Goal: Transaction & Acquisition: Purchase product/service

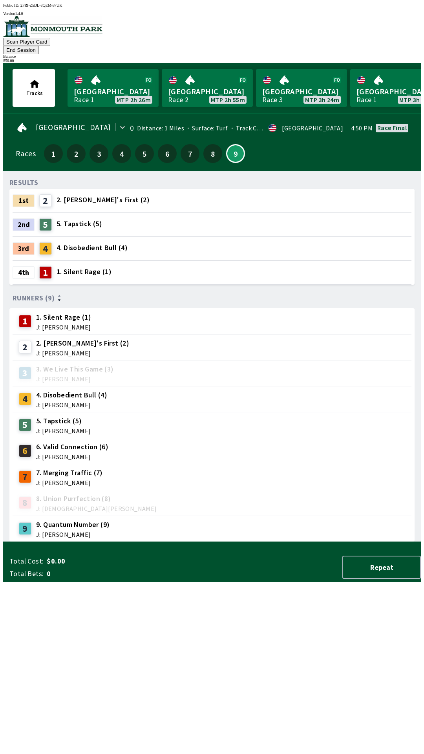
scroll to position [0, 408]
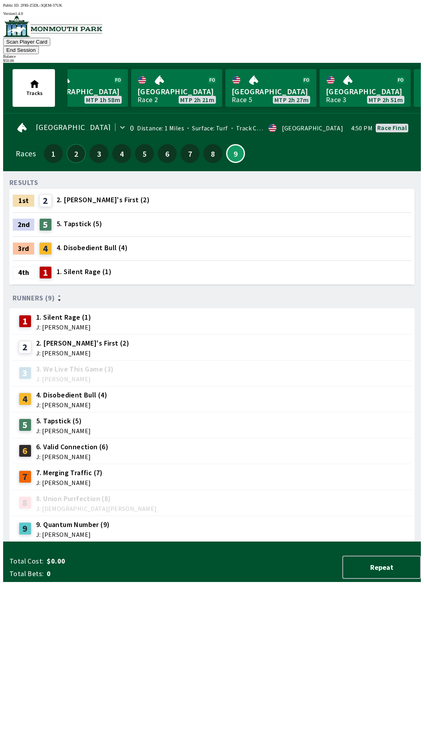
click at [69, 146] on button "2" at bounding box center [76, 153] width 19 height 19
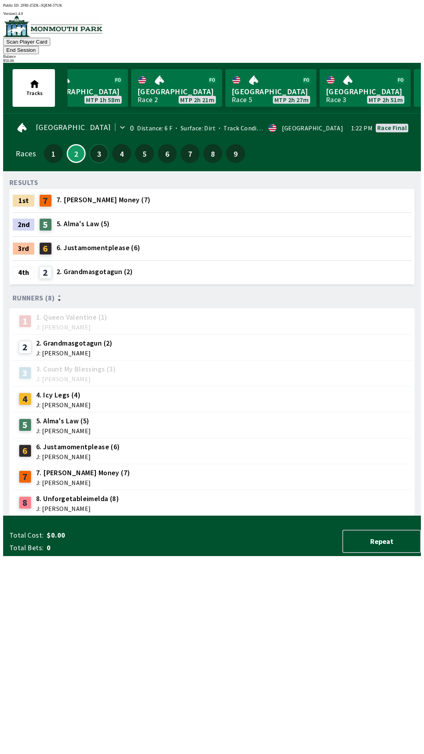
click at [99, 147] on button "3" at bounding box center [99, 153] width 19 height 19
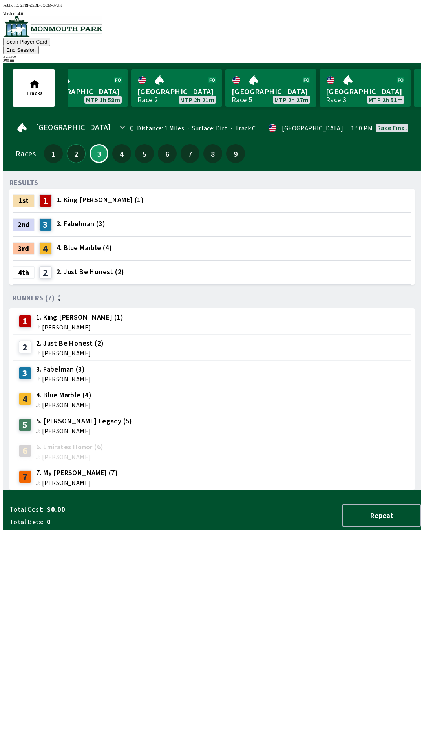
click at [68, 149] on button "2" at bounding box center [76, 153] width 19 height 19
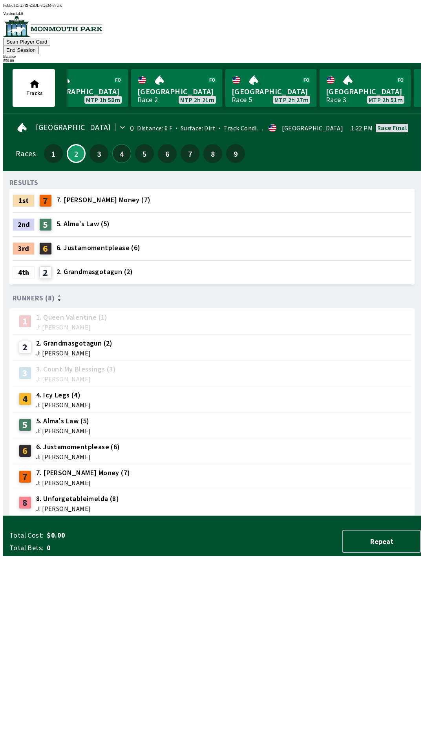
click at [113, 144] on button "4" at bounding box center [121, 153] width 19 height 19
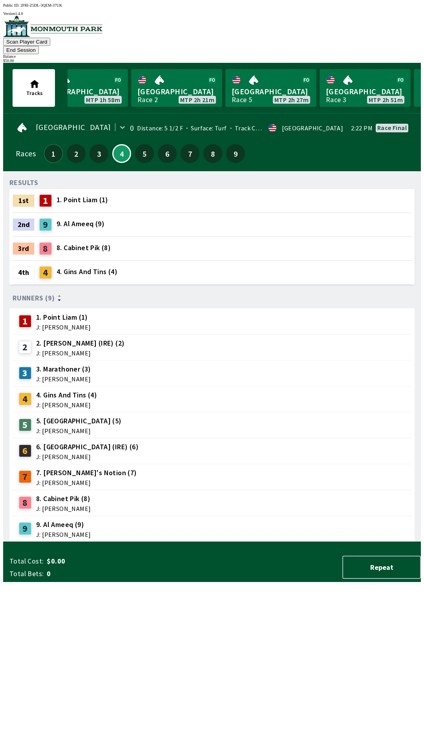
click at [49, 144] on button "1" at bounding box center [53, 153] width 19 height 19
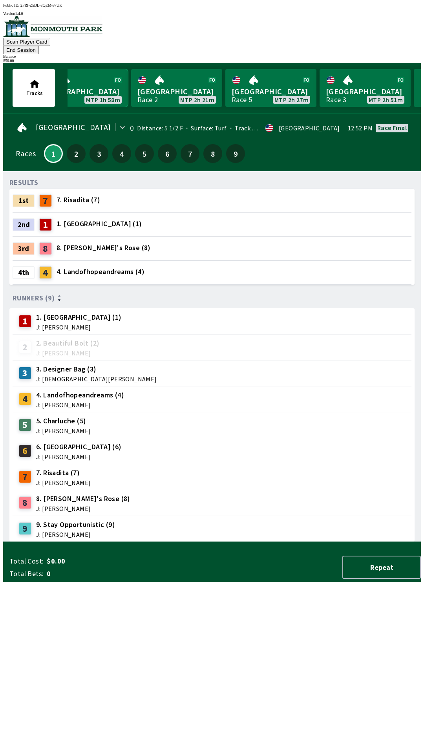
click at [93, 78] on link "Monmouth Park Race 4 MTP 1h 58m" at bounding box center [82, 88] width 91 height 38
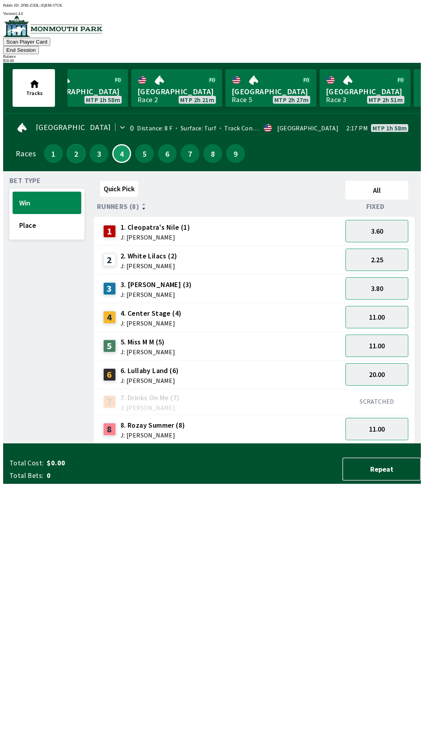
click at [70, 144] on button "2" at bounding box center [76, 153] width 19 height 19
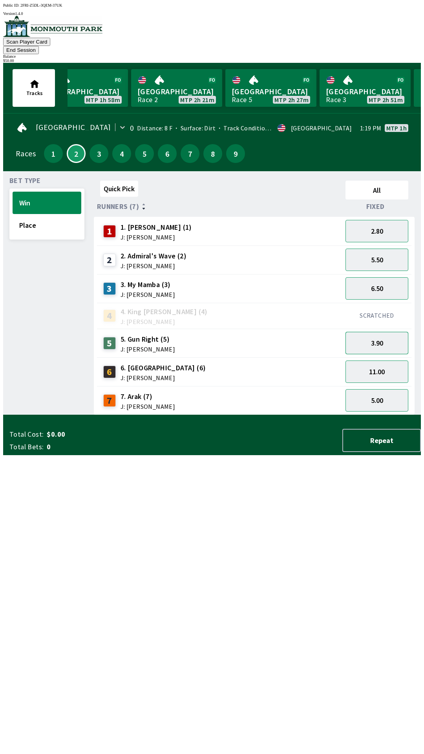
click at [390, 333] on button "3.90" at bounding box center [376, 343] width 63 height 22
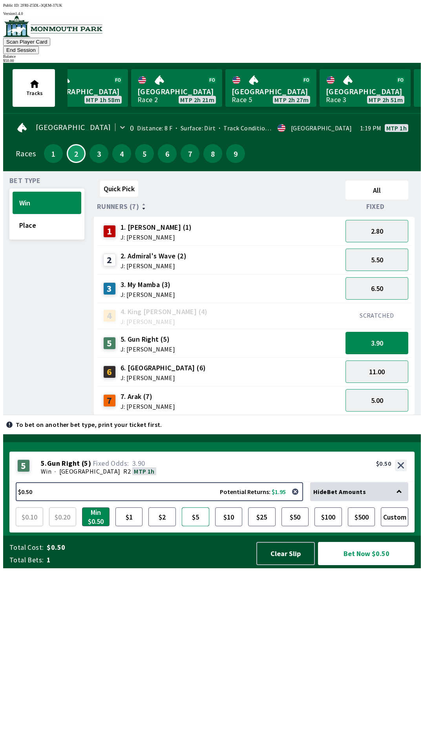
click at [196, 526] on button "$5" at bounding box center [195, 516] width 27 height 19
click at [364, 565] on button "Bet Now $5.00" at bounding box center [366, 553] width 97 height 23
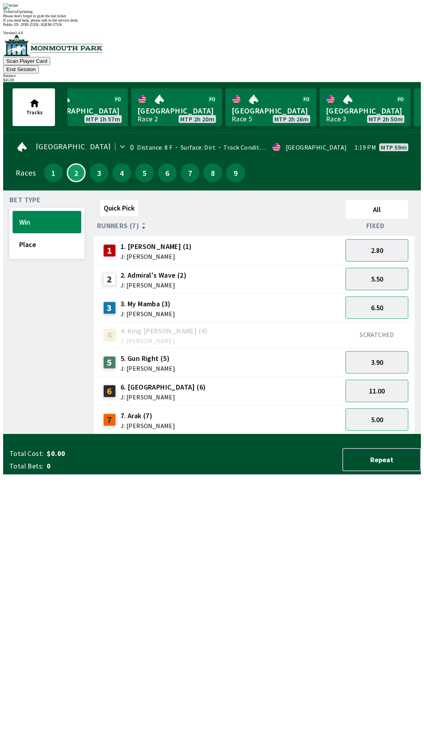
click at [302, 434] on div "Quick Pick All Runners (7) Fixed 1 1. [PERSON_NAME] (1) J: [PERSON_NAME] 2.80 2…" at bounding box center [257, 316] width 327 height 238
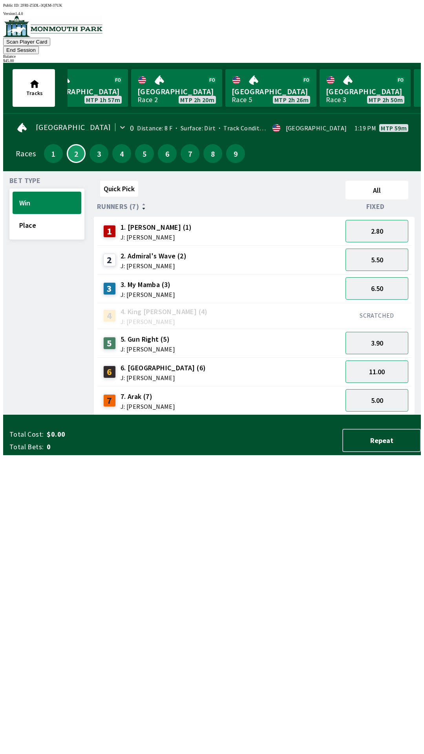
click at [39, 46] on button "End Session" at bounding box center [21, 50] width 36 height 8
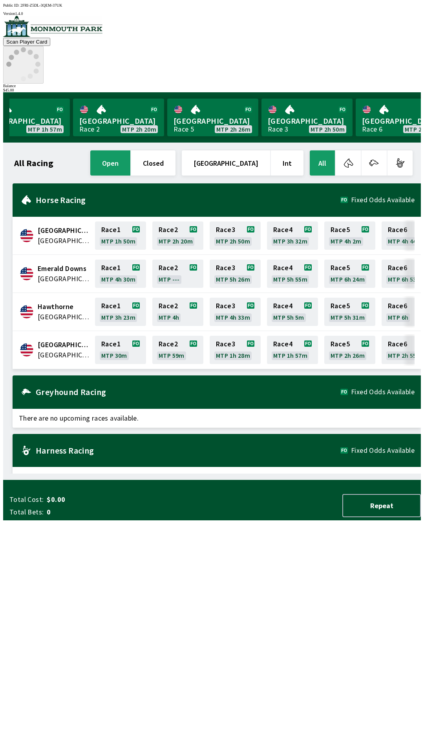
click at [40, 47] on icon at bounding box center [23, 64] width 34 height 34
